Goal: Task Accomplishment & Management: Manage account settings

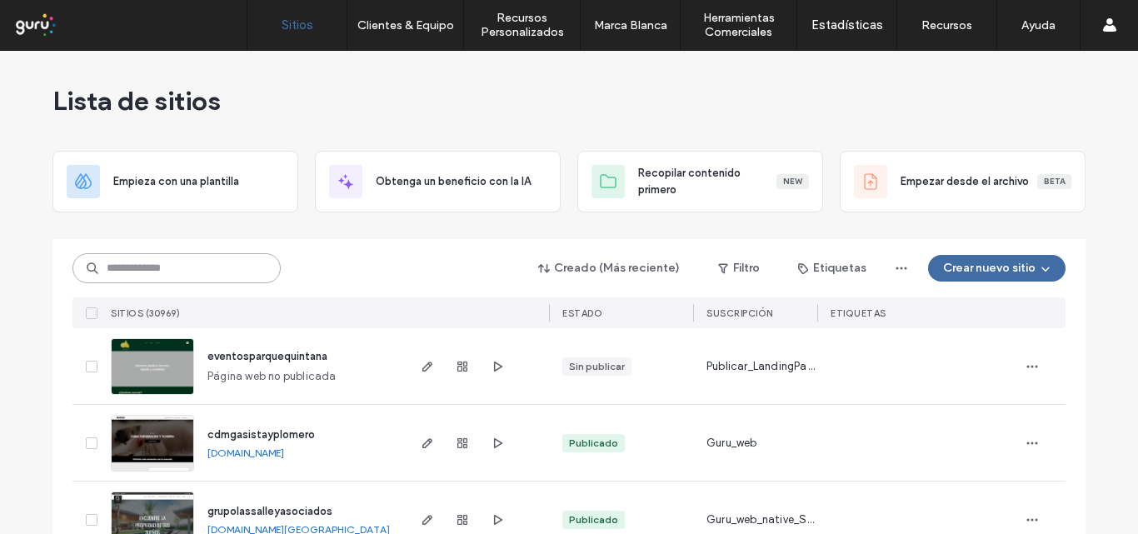
click at [124, 266] on input at bounding box center [176, 268] width 208 height 30
paste input "**********"
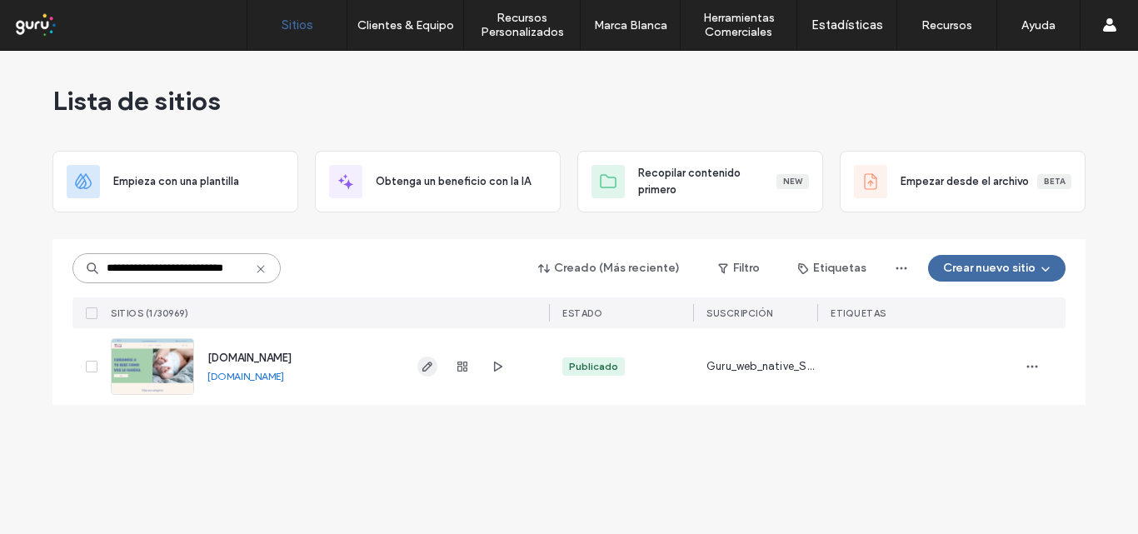
type input "**********"
click at [434, 363] on span "button" at bounding box center [427, 367] width 20 height 20
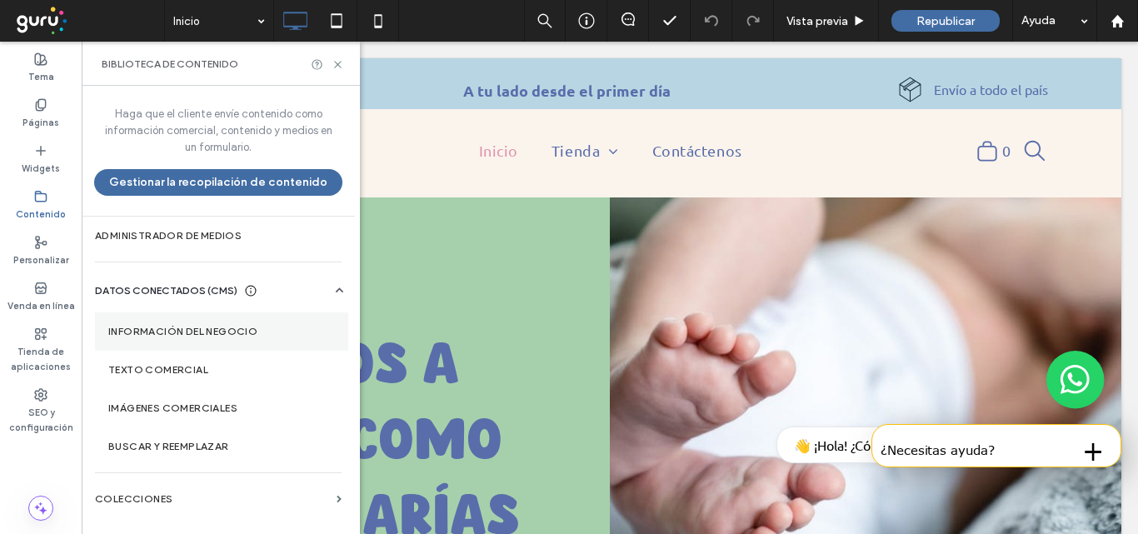
click at [152, 333] on label "Información del negocio" at bounding box center [221, 332] width 227 height 12
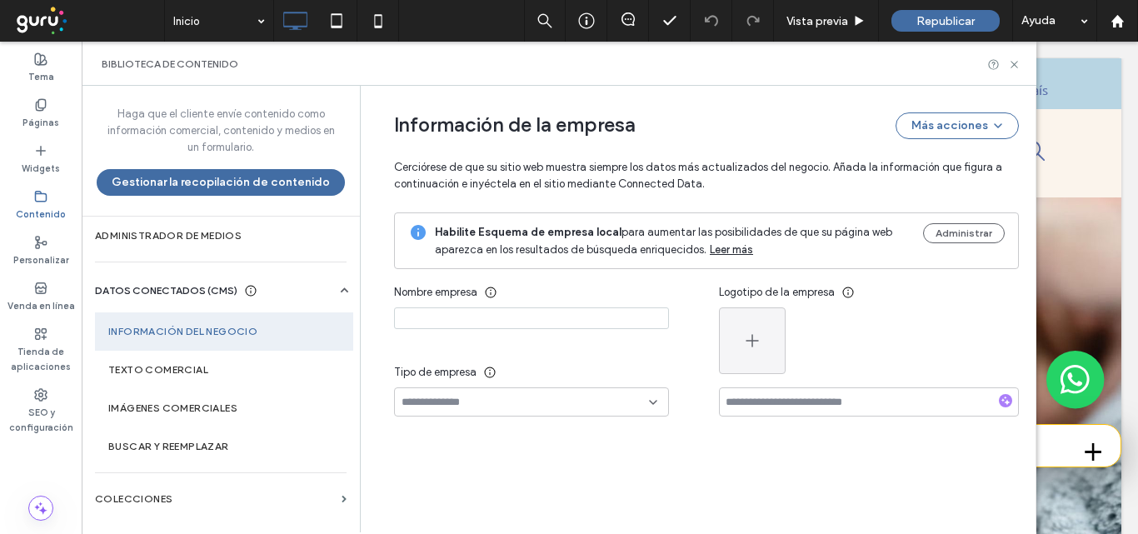
type input "**********"
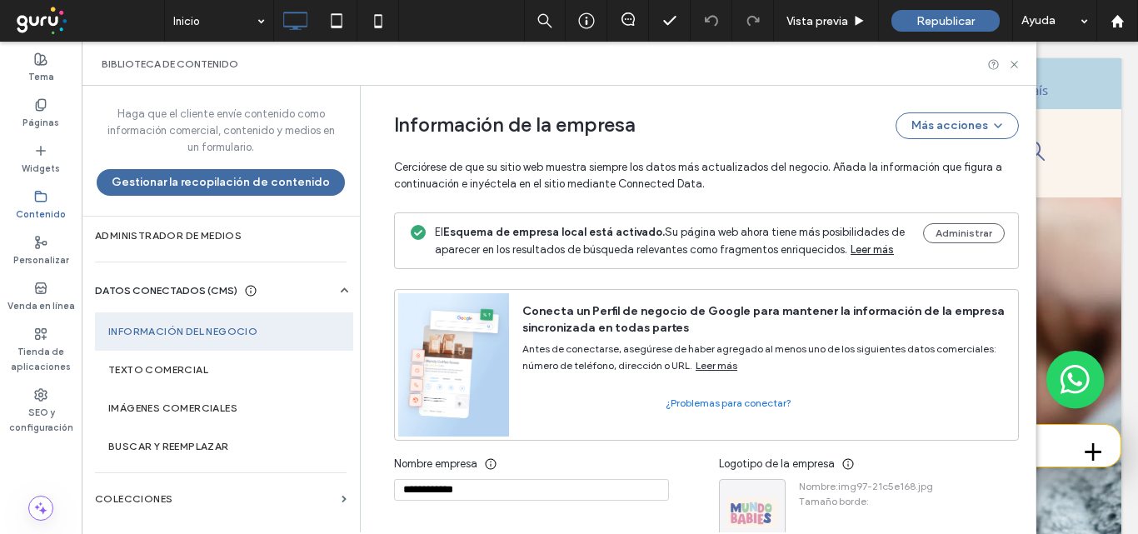
scroll to position [293, 0]
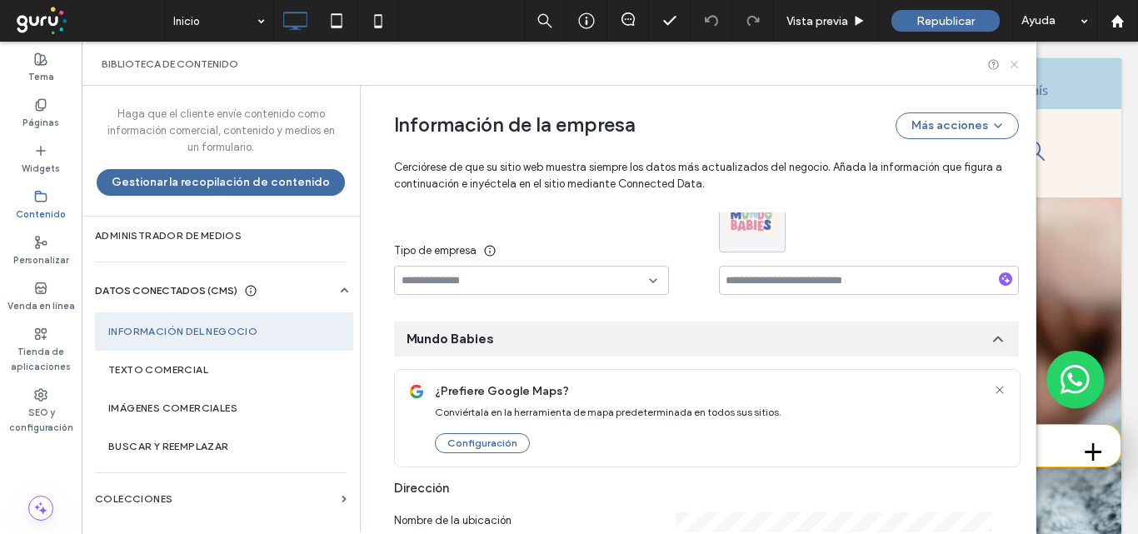
click at [1015, 63] on use at bounding box center [1013, 64] width 7 height 7
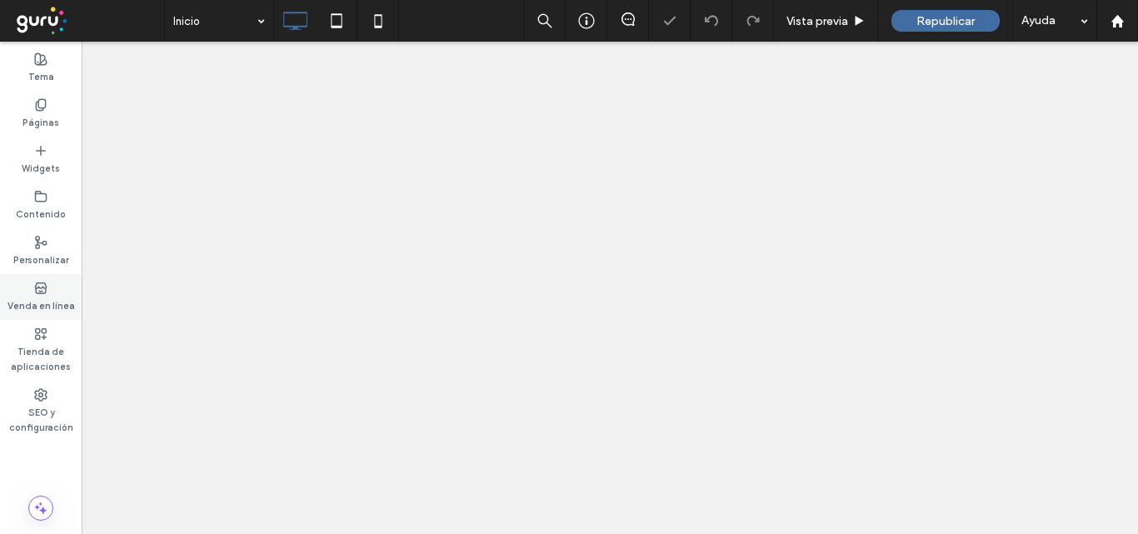
click at [29, 284] on div "Venda en línea" at bounding box center [41, 297] width 82 height 46
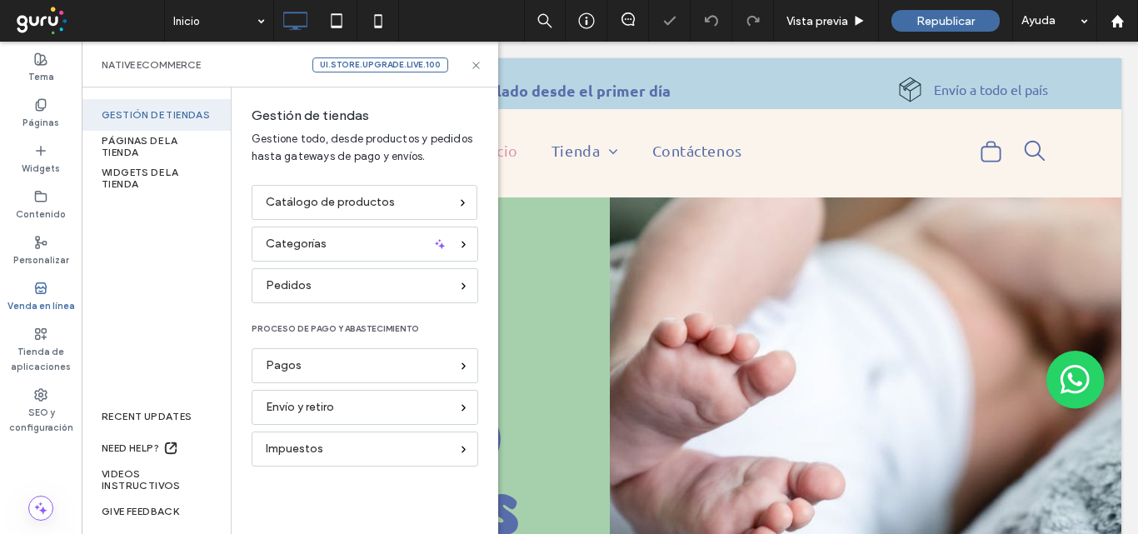
scroll to position [0, 0]
click at [330, 366] on div "Pagos" at bounding box center [358, 366] width 184 height 18
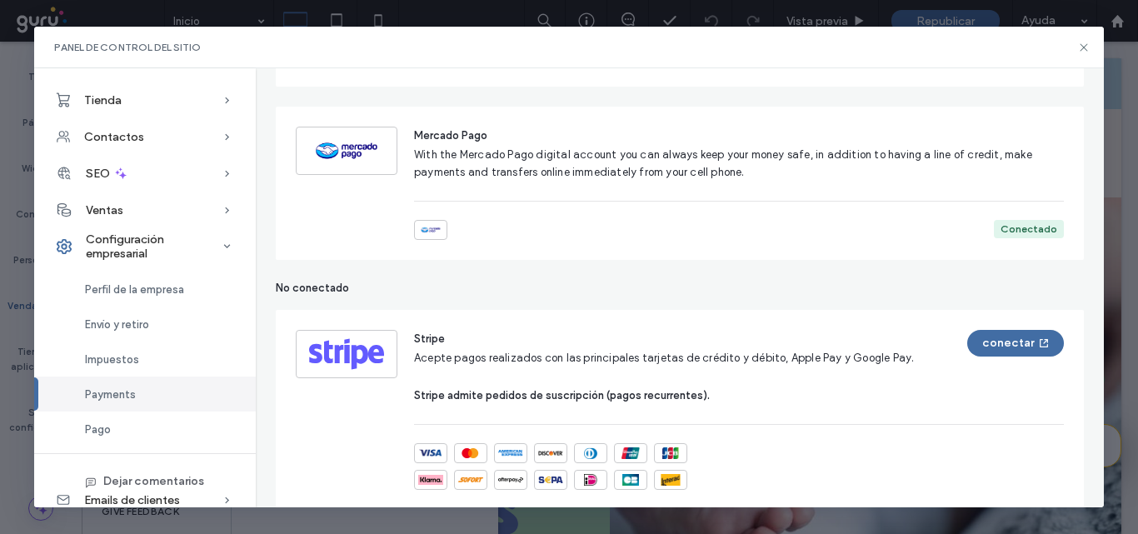
scroll to position [833, 0]
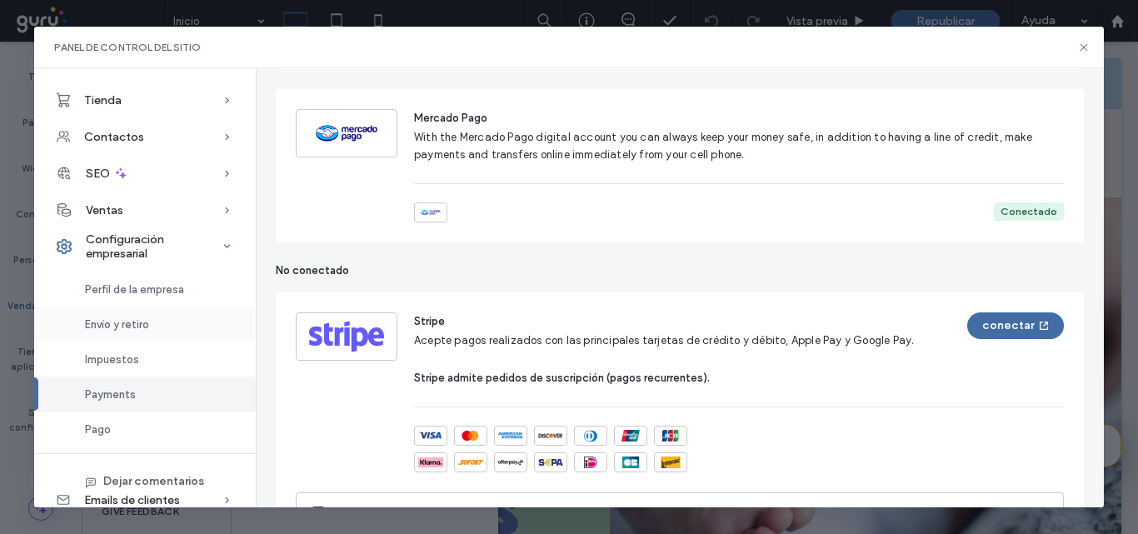
click at [105, 323] on span "Envío y retiro" at bounding box center [117, 324] width 64 height 12
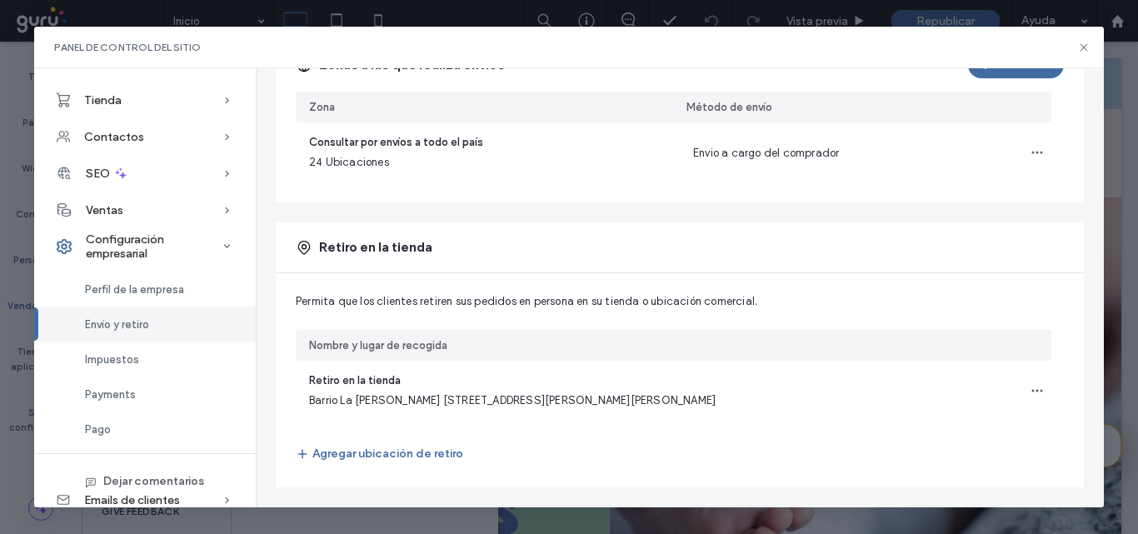
scroll to position [233, 0]
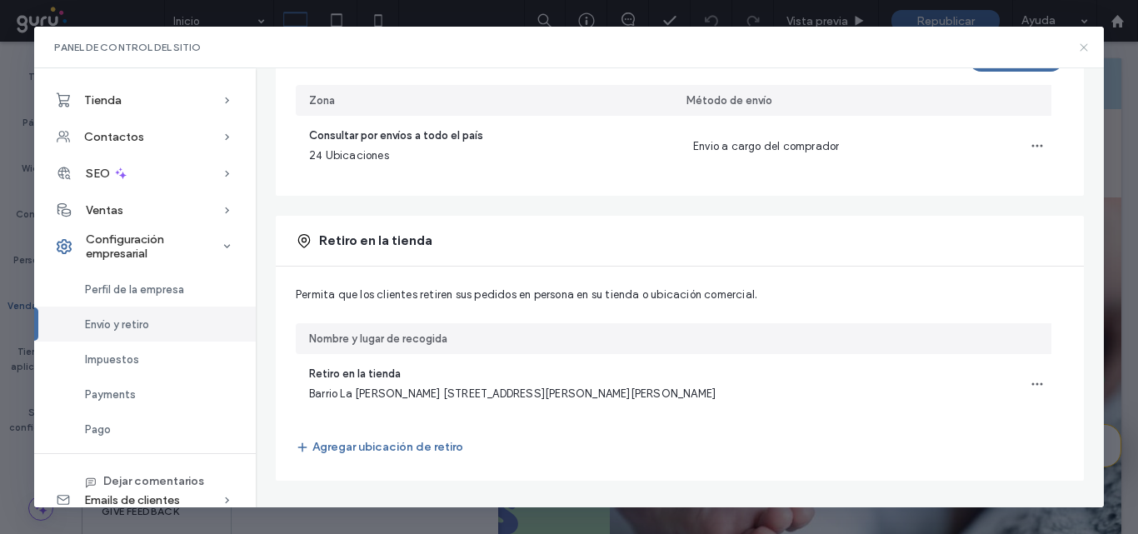
click at [1085, 49] on icon at bounding box center [1083, 47] width 13 height 13
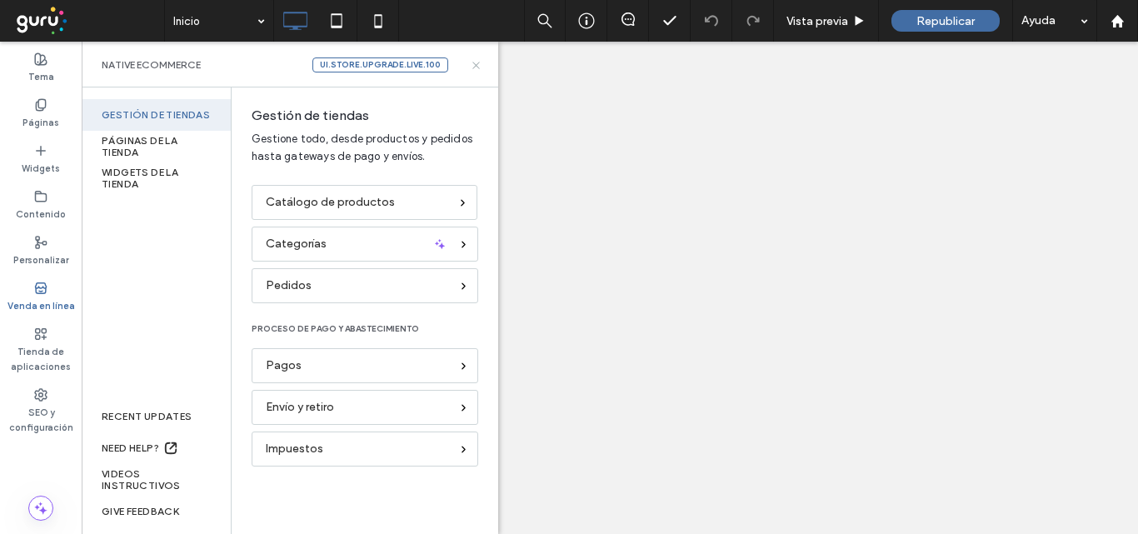
click at [471, 62] on icon at bounding box center [476, 65] width 12 height 12
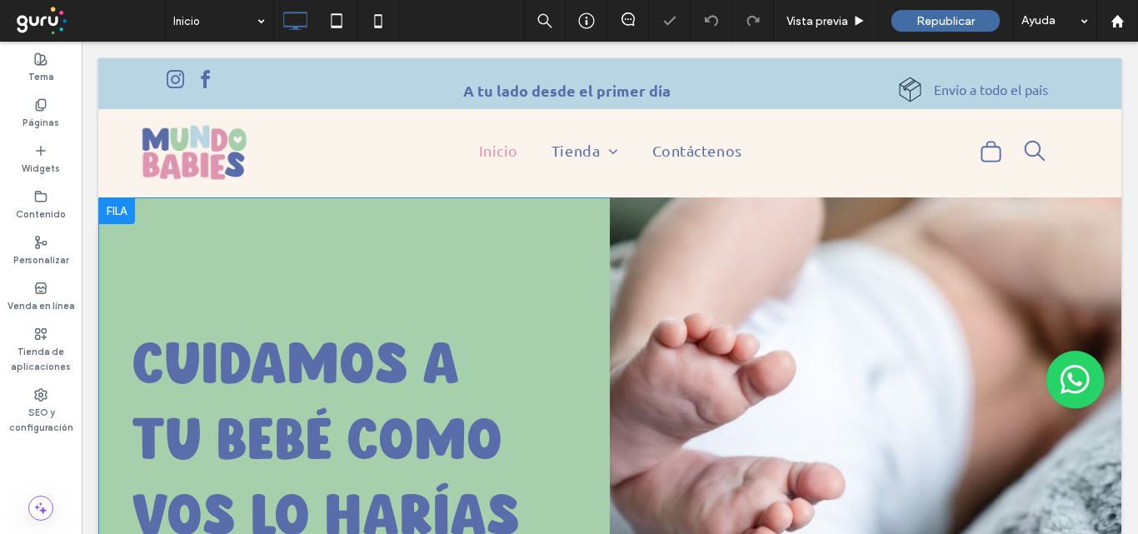
scroll to position [0, 0]
